Goal: Transaction & Acquisition: Purchase product/service

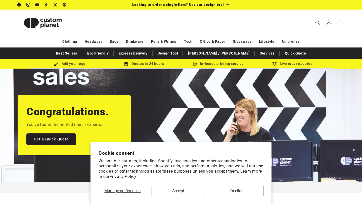
scroll to position [0, 362]
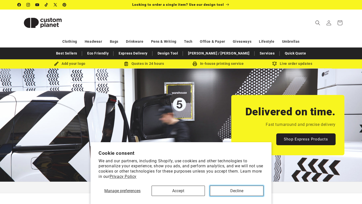
click at [232, 189] on button "Decline" at bounding box center [237, 191] width 54 height 10
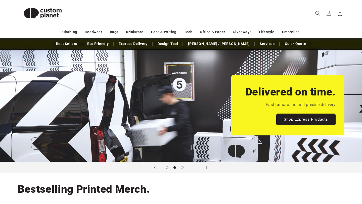
scroll to position [20, 0]
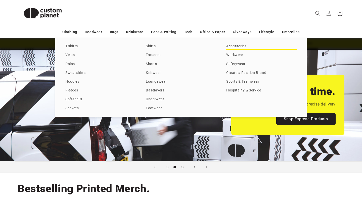
click at [245, 44] on link "Accessories" at bounding box center [261, 46] width 70 height 7
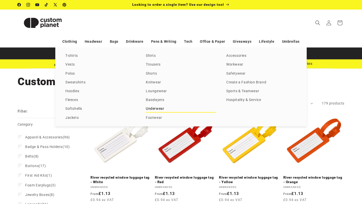
click at [155, 107] on link "Underwear" at bounding box center [181, 109] width 70 height 7
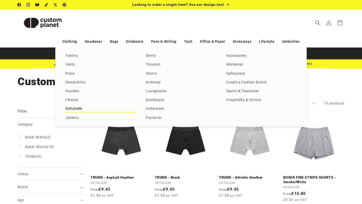
click at [75, 109] on link "Softshells" at bounding box center [100, 109] width 70 height 7
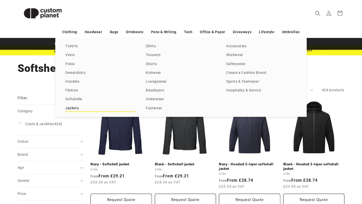
scroll to position [13, 0]
click at [75, 91] on link "Fleeces" at bounding box center [100, 90] width 70 height 7
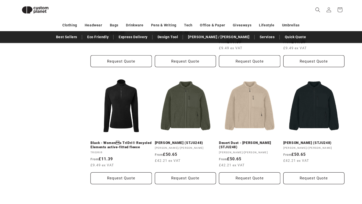
scroll to position [502, 0]
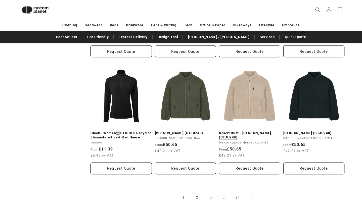
click at [260, 131] on link "Desert Dust - [PERSON_NAME] (STJU248)" at bounding box center [249, 135] width 61 height 9
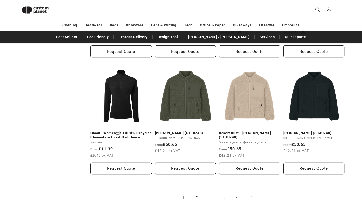
scroll to position [508, 0]
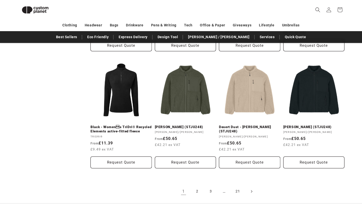
click at [251, 195] on link "Next page" at bounding box center [251, 191] width 11 height 11
click at [316, 12] on icon "Search" at bounding box center [317, 9] width 5 height 5
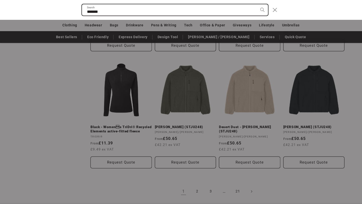
type input "*******"
click at [257, 4] on button "Search" at bounding box center [262, 9] width 11 height 11
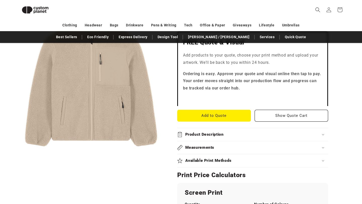
scroll to position [158, 0]
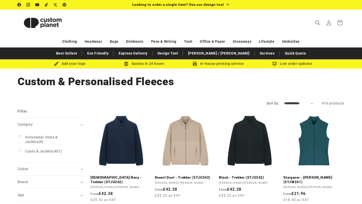
click at [317, 22] on icon "Search" at bounding box center [318, 22] width 5 height 5
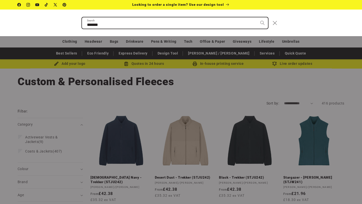
type input "*******"
click at [257, 17] on button "Search" at bounding box center [262, 22] width 11 height 11
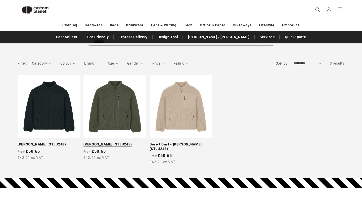
click at [118, 142] on link "[PERSON_NAME] (STJU248)" at bounding box center [115, 144] width 63 height 5
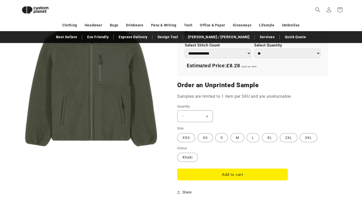
scroll to position [354, 0]
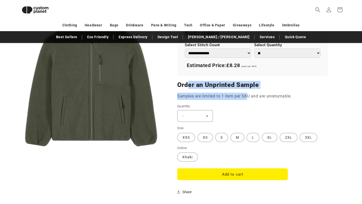
drag, startPoint x: 188, startPoint y: 83, endPoint x: 247, endPoint y: 100, distance: 60.8
click at [247, 100] on p "Samples are limited to 1 item per SKU and are unreturnable." at bounding box center [252, 96] width 151 height 7
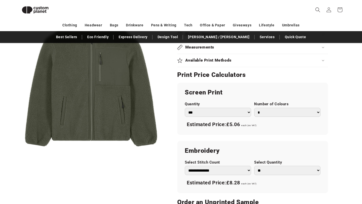
scroll to position [232, 0]
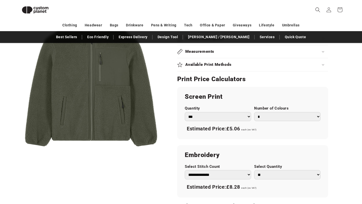
click at [214, 101] on div "Screen Print Quantity *** *** *** **** **** **** ***** ***** Number of Colours …" at bounding box center [252, 113] width 151 height 52
click at [194, 116] on select "*** *** *** **** **** **** ***** *****" at bounding box center [218, 116] width 66 height 9
click at [185, 112] on select "*** *** *** **** **** **** ***** *****" at bounding box center [218, 116] width 66 height 9
click at [270, 118] on select "* * * * * * *" at bounding box center [287, 116] width 66 height 9
click at [254, 112] on select "* * * * * * *" at bounding box center [287, 116] width 66 height 9
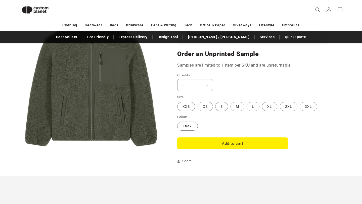
scroll to position [388, 0]
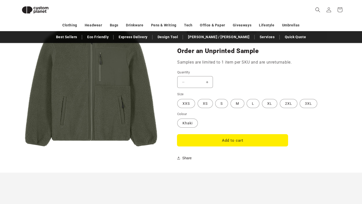
click at [233, 136] on button "Add to cart" at bounding box center [232, 141] width 111 height 12
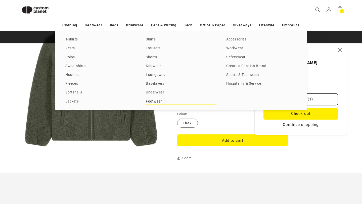
click at [162, 100] on link "Footwear" at bounding box center [181, 101] width 70 height 7
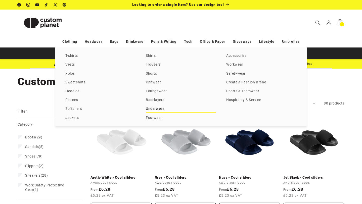
click at [158, 111] on link "Underwear" at bounding box center [181, 109] width 70 height 7
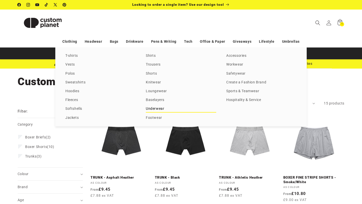
click at [162, 109] on link "Underwear" at bounding box center [181, 109] width 70 height 7
click at [156, 117] on link "Footwear" at bounding box center [181, 118] width 70 height 7
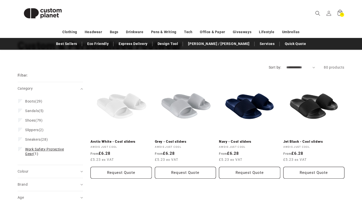
scroll to position [36, 0]
click at [57, 150] on span "Work Safety Protective Gear" at bounding box center [44, 151] width 39 height 9
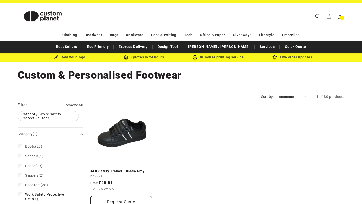
scroll to position [1, 0]
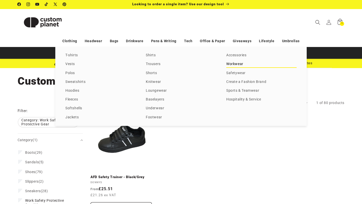
click at [238, 66] on link "Workwear" at bounding box center [261, 64] width 70 height 7
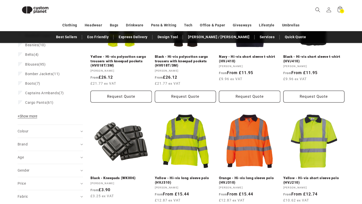
scroll to position [86, 0]
